Goal: Task Accomplishment & Management: Manage account settings

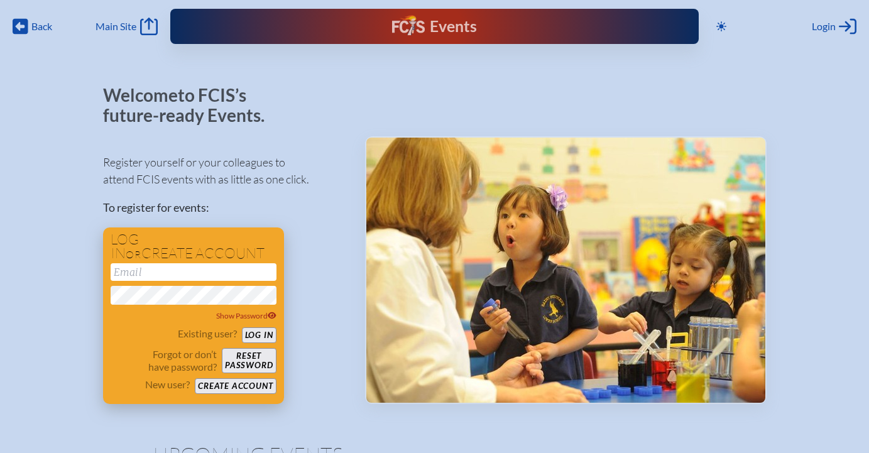
click at [179, 269] on input "email" at bounding box center [194, 272] width 166 height 18
type input "b"
type input "[EMAIL_ADDRESS][DOMAIN_NAME]"
click at [266, 335] on button "Log in" at bounding box center [259, 335] width 35 height 16
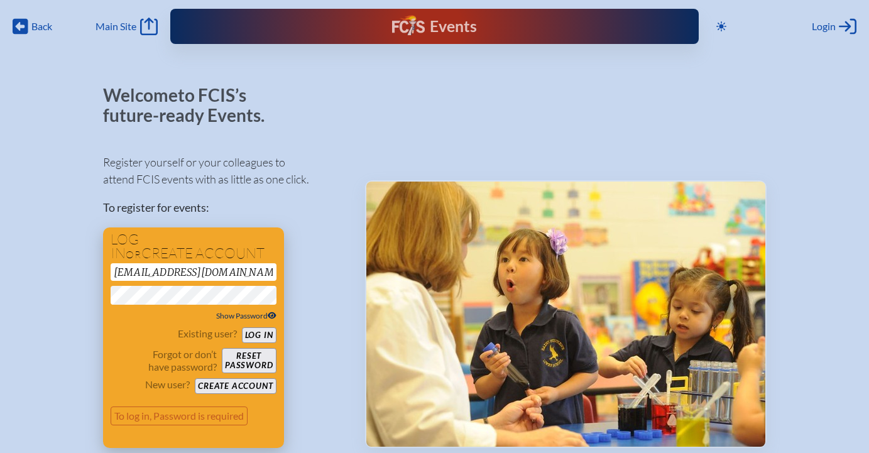
click at [276, 315] on icon at bounding box center [272, 315] width 9 height 7
click at [263, 333] on button "Log in" at bounding box center [259, 335] width 35 height 16
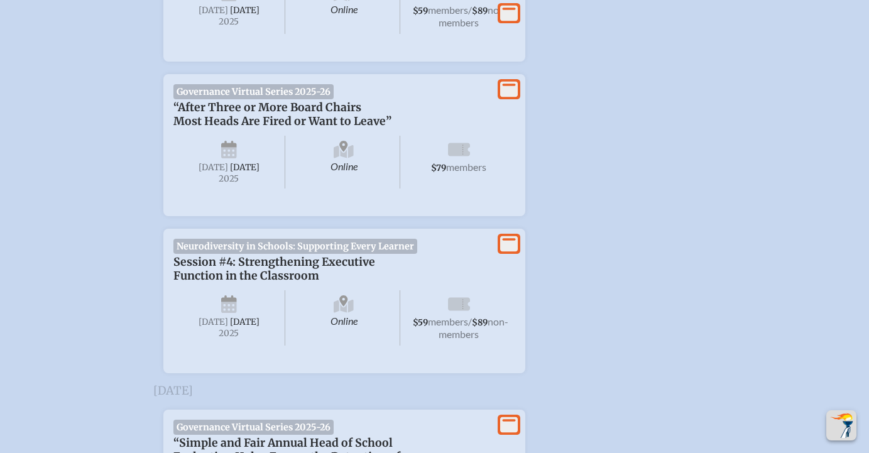
scroll to position [760, 0]
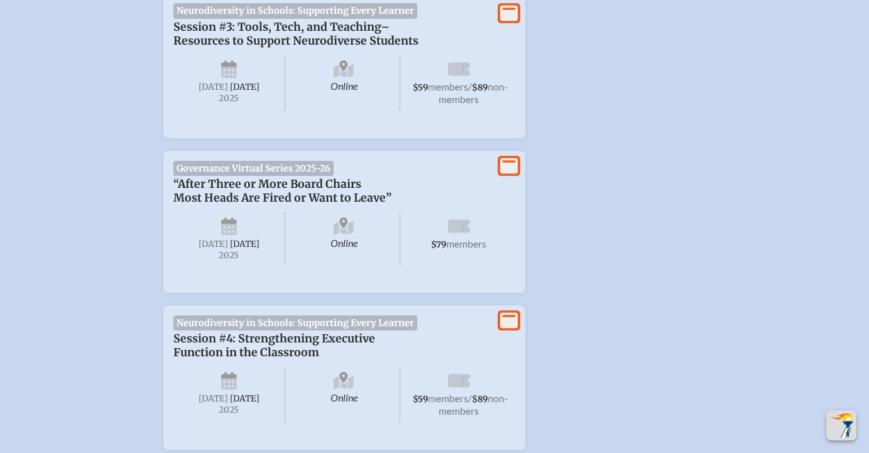
click at [514, 173] on icon at bounding box center [509, 166] width 18 height 16
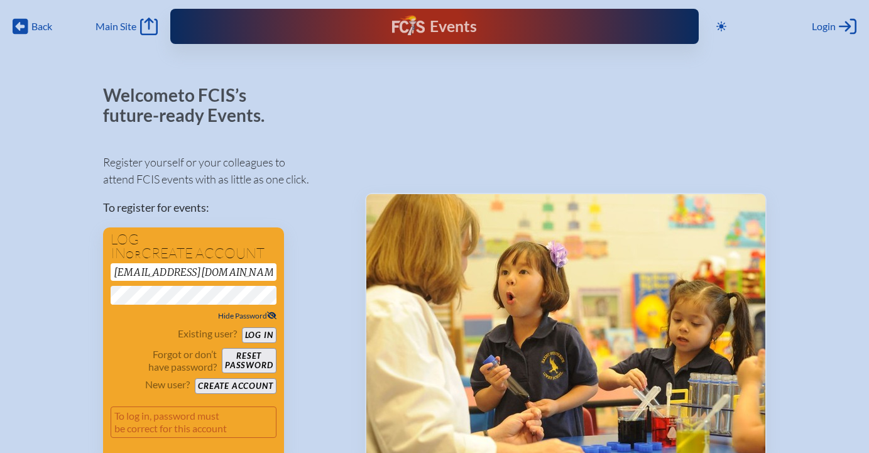
scroll to position [0, 0]
click at [836, 25] on div "Login Log in or Create Account" at bounding box center [834, 27] width 45 height 18
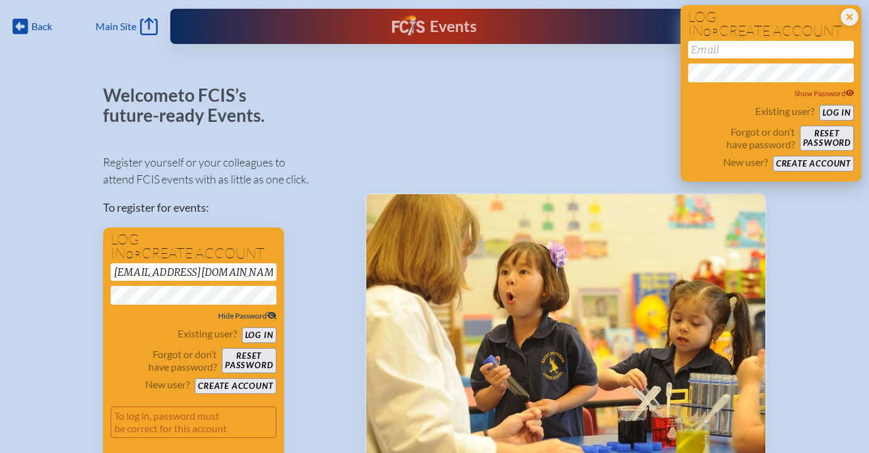
click at [803, 40] on div "Close Login Area Log in or create account Show Password Existing user? Log in F…" at bounding box center [771, 93] width 181 height 177
click at [797, 53] on input "email" at bounding box center [771, 50] width 166 height 18
type input "[EMAIL_ADDRESS][DOMAIN_NAME]"
click at [841, 107] on button "Log in" at bounding box center [836, 113] width 35 height 16
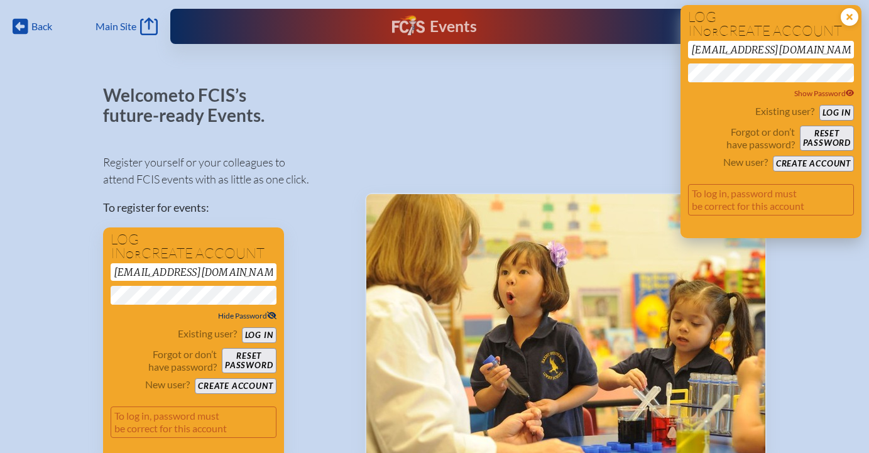
click at [852, 9] on p "Close Login Area" at bounding box center [850, 17] width 18 height 18
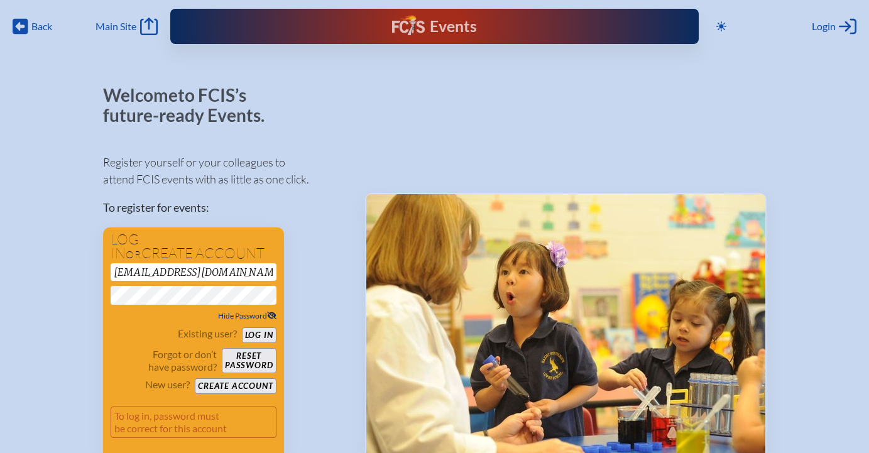
click at [559, 100] on div at bounding box center [566, 272] width 402 height 375
